Goal: Transaction & Acquisition: Purchase product/service

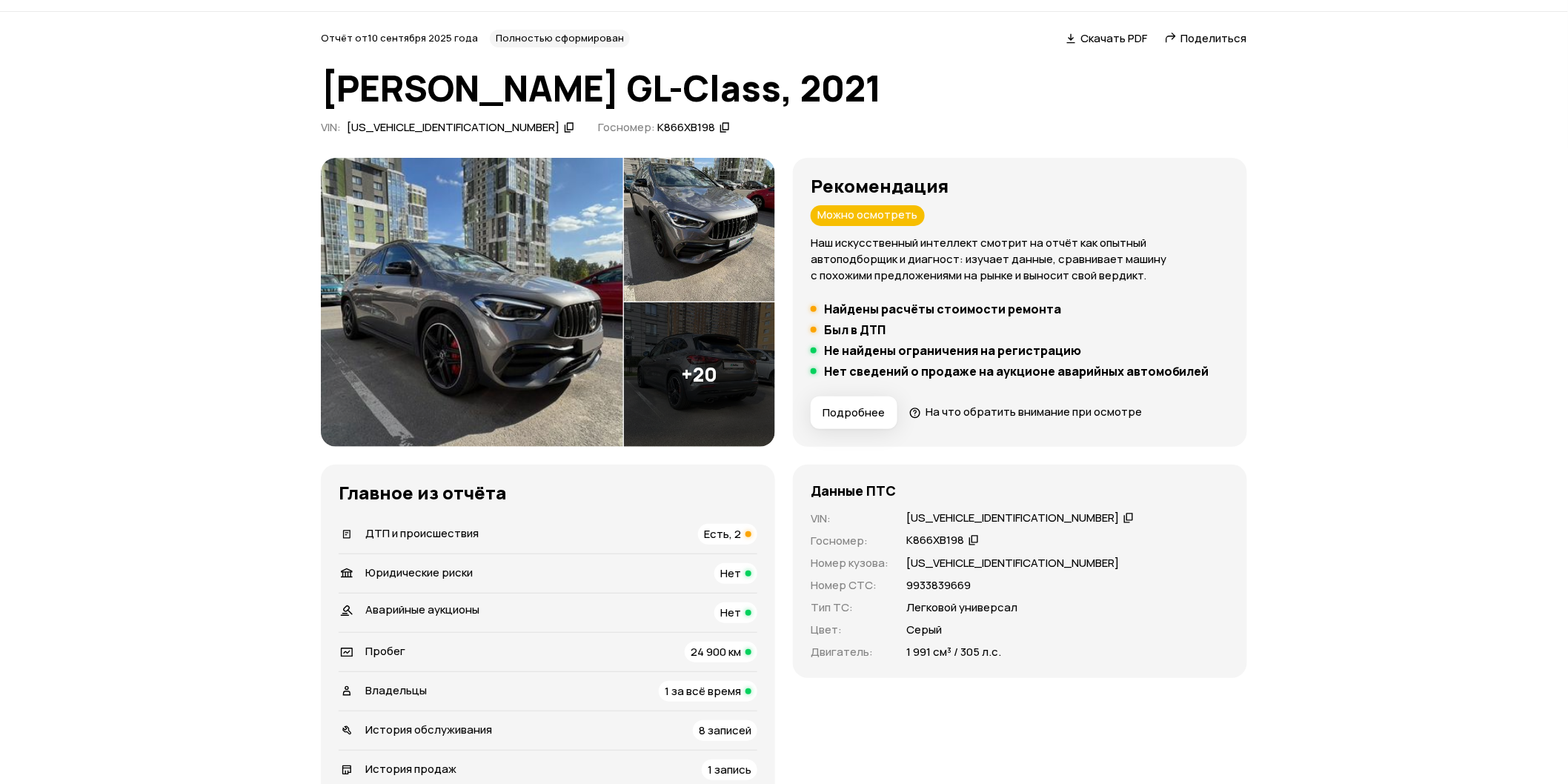
scroll to position [82, 0]
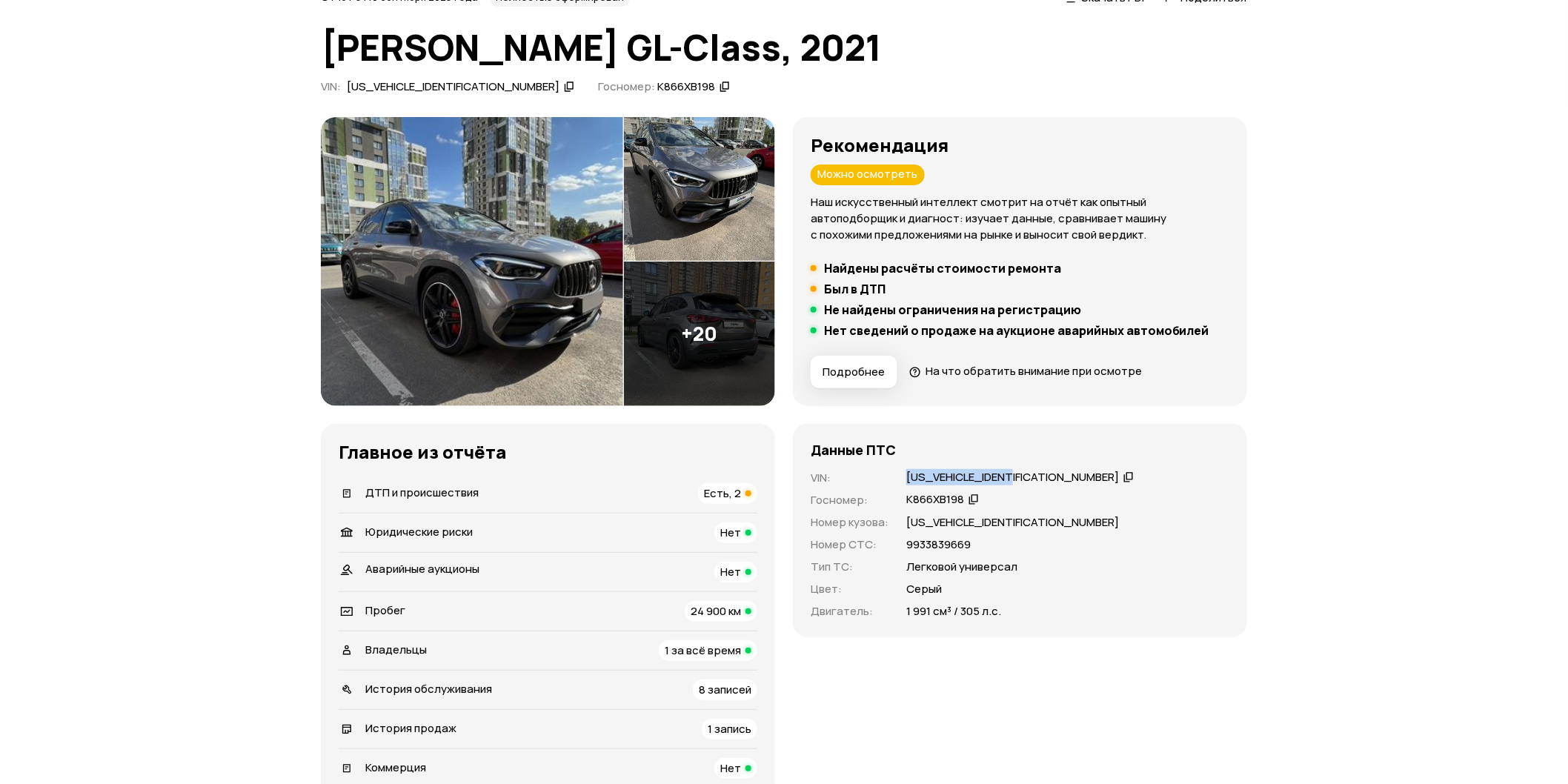
drag, startPoint x: 901, startPoint y: 475, endPoint x: 1009, endPoint y: 475, distance: 108.0
click at [1009, 475] on div "VIN : [US_VEHICLE_IDENTIFICATION_NUMBER]   Госномер : К866ХВ198   Номер кузова …" at bounding box center [1020, 544] width 419 height 150
copy div "[US_VEHICLE_IDENTIFICATION_NUMBER]"
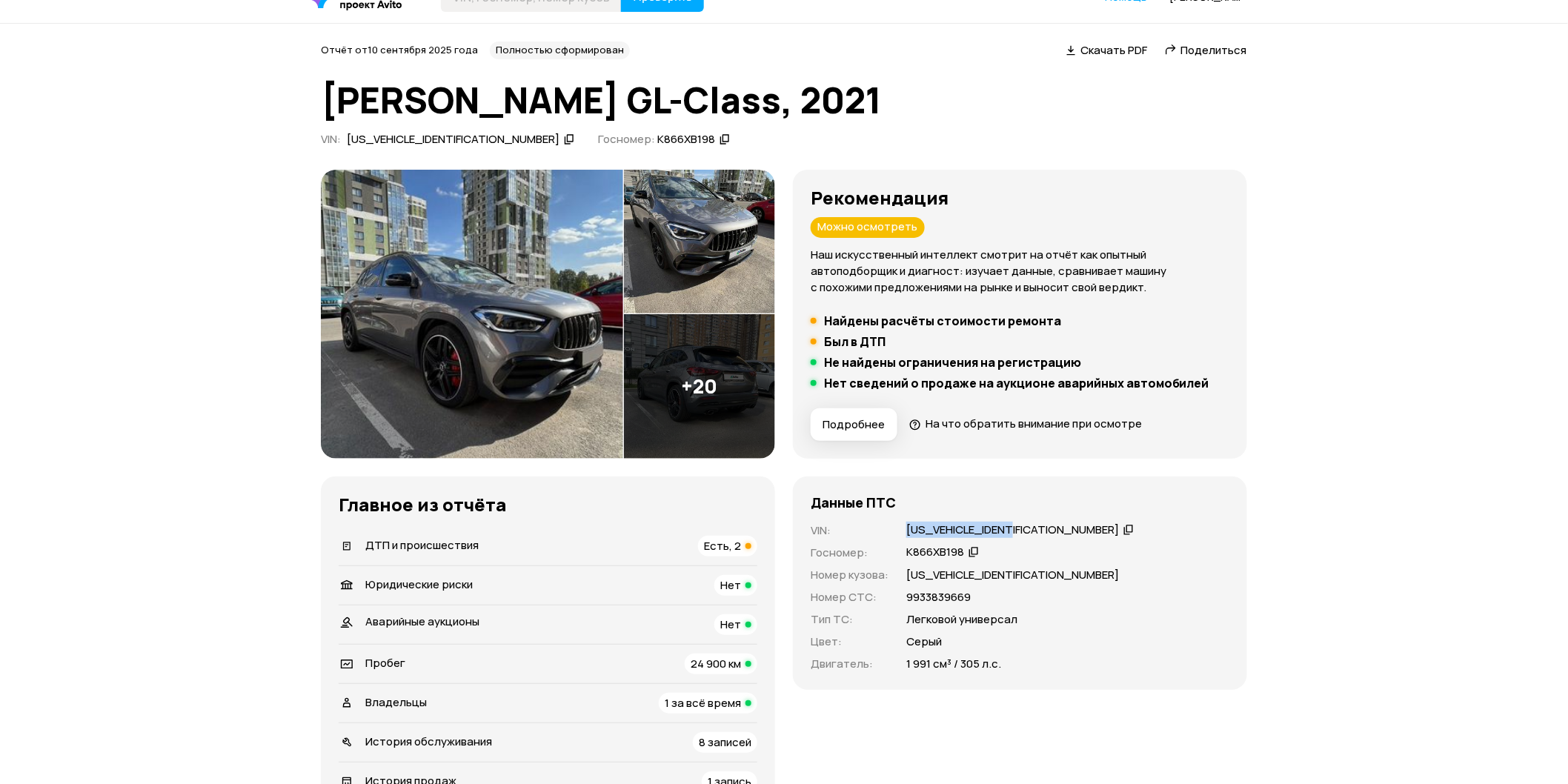
scroll to position [0, 0]
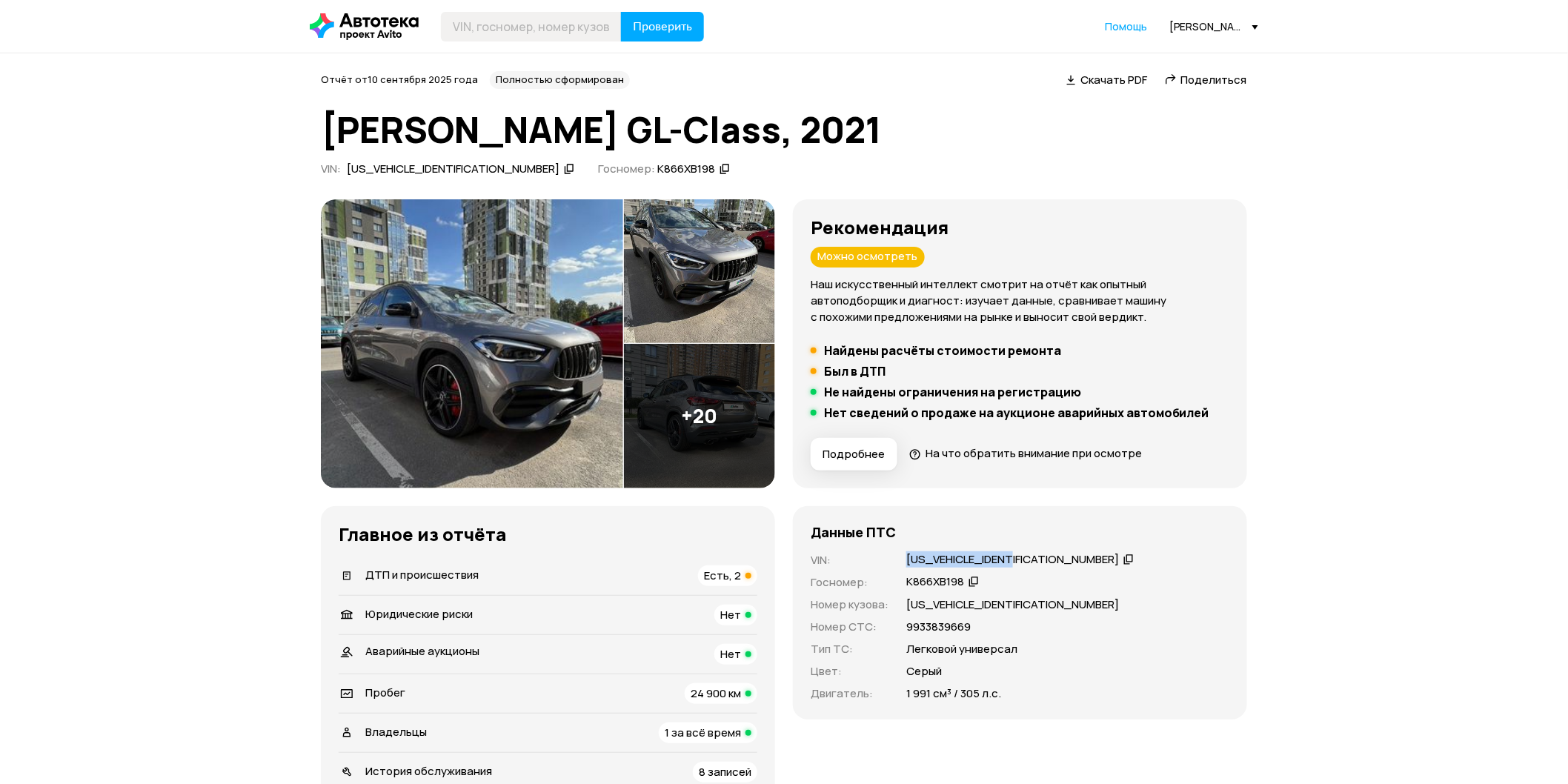
click at [400, 23] on icon at bounding box center [364, 27] width 109 height 27
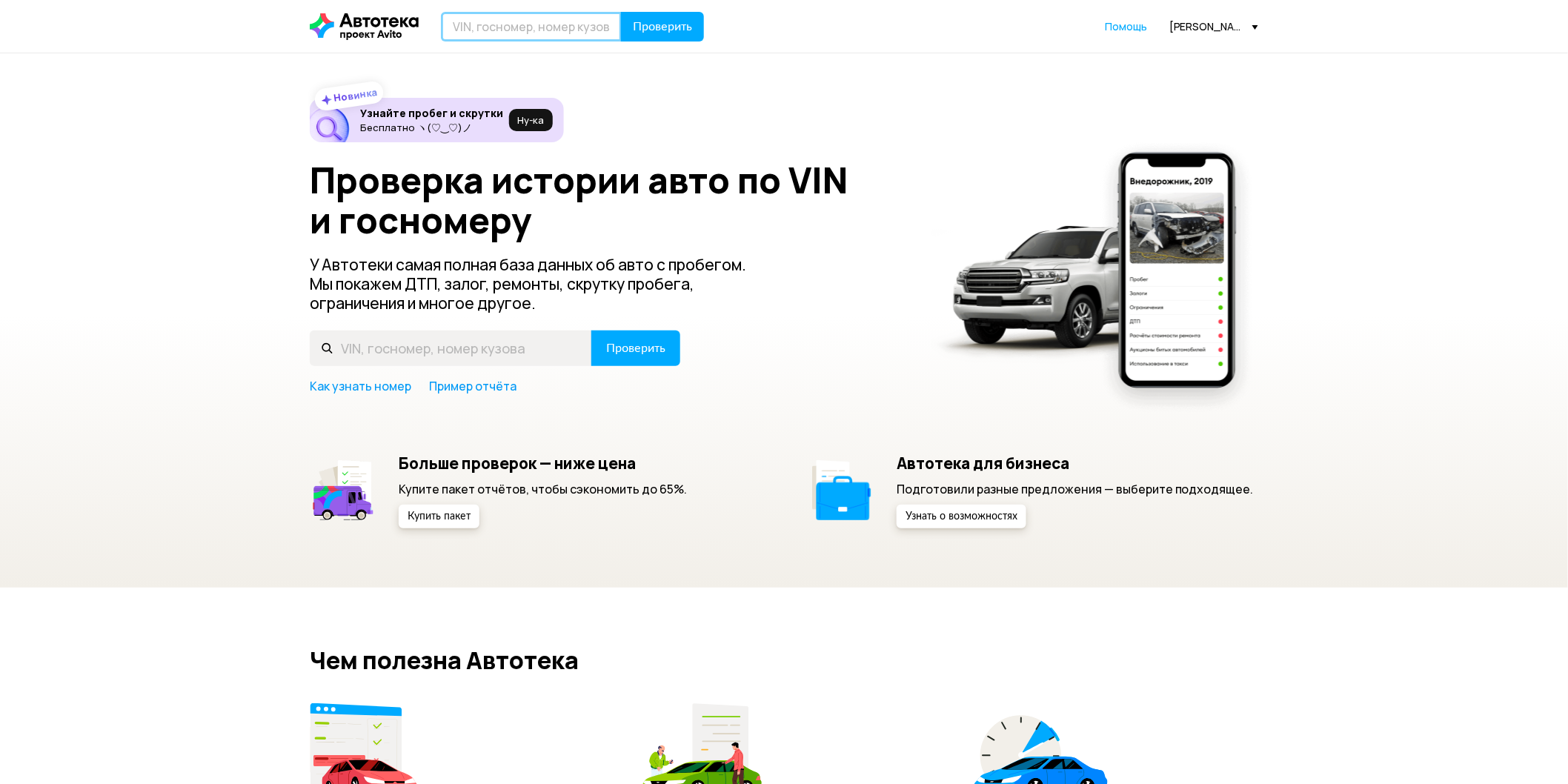
click at [484, 18] on input "text" at bounding box center [531, 27] width 181 height 30
paste input "[US_VEHICLE_IDENTIFICATION_NUMBER]"
type input "[US_VEHICLE_IDENTIFICATION_NUMBER]"
click at [661, 25] on span "Проверить" at bounding box center [662, 27] width 59 height 12
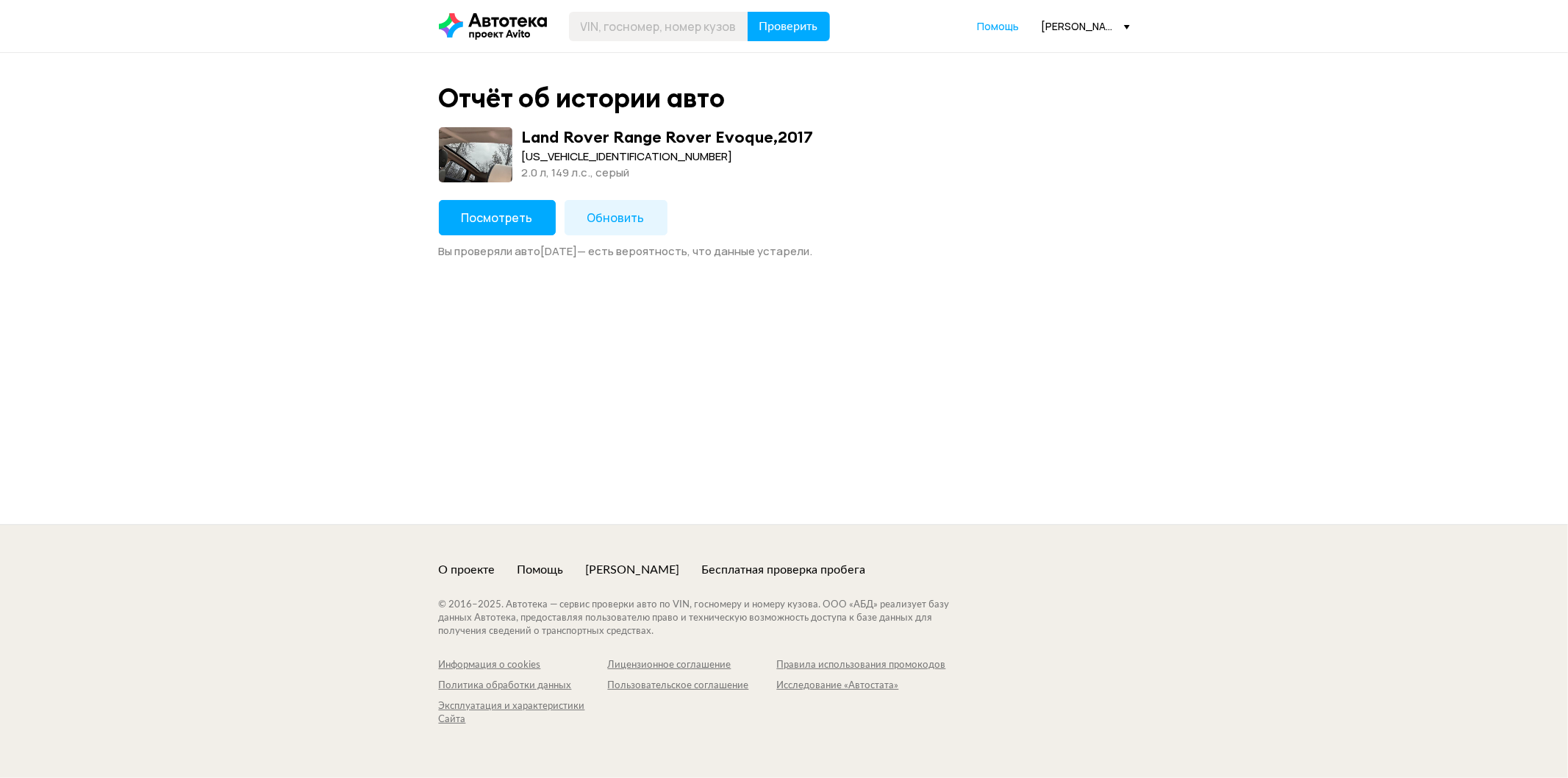
click at [505, 231] on button "Посмотреть" at bounding box center [497, 218] width 117 height 35
